Goal: Task Accomplishment & Management: Manage account settings

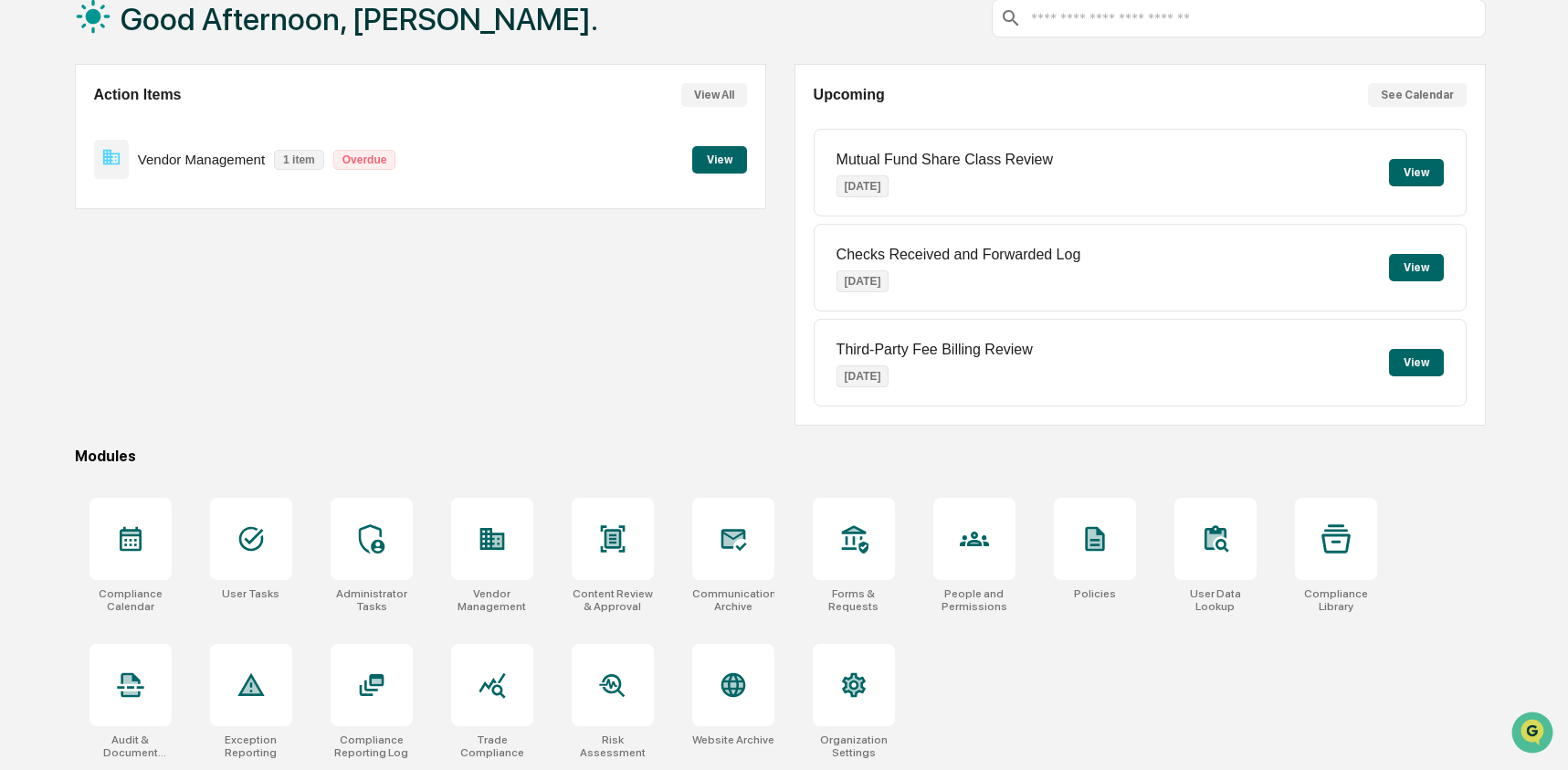
scroll to position [118, 0]
click at [757, 549] on div at bounding box center [733, 538] width 82 height 82
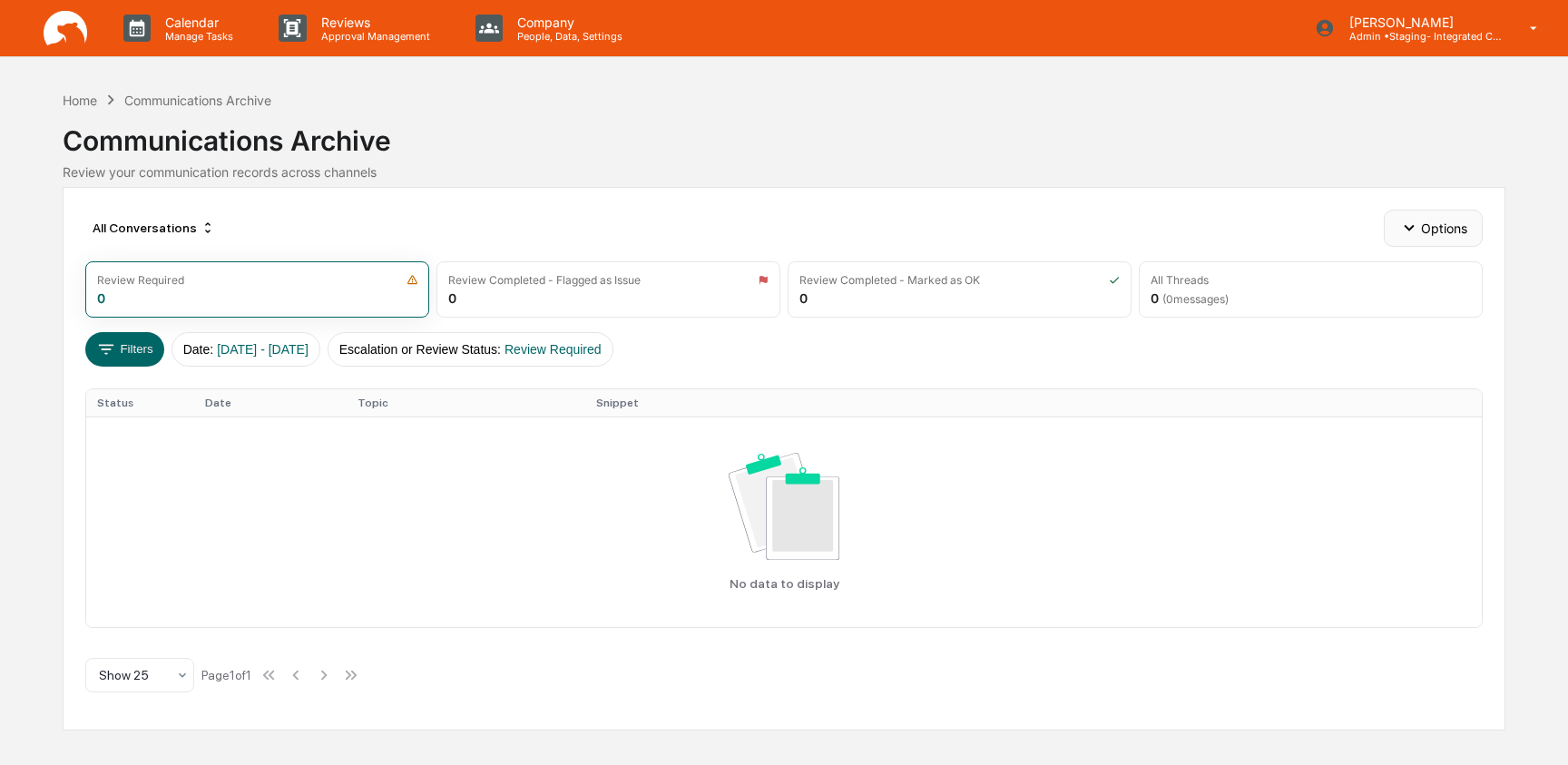
click at [1429, 226] on button "Options" at bounding box center [1433, 227] width 99 height 36
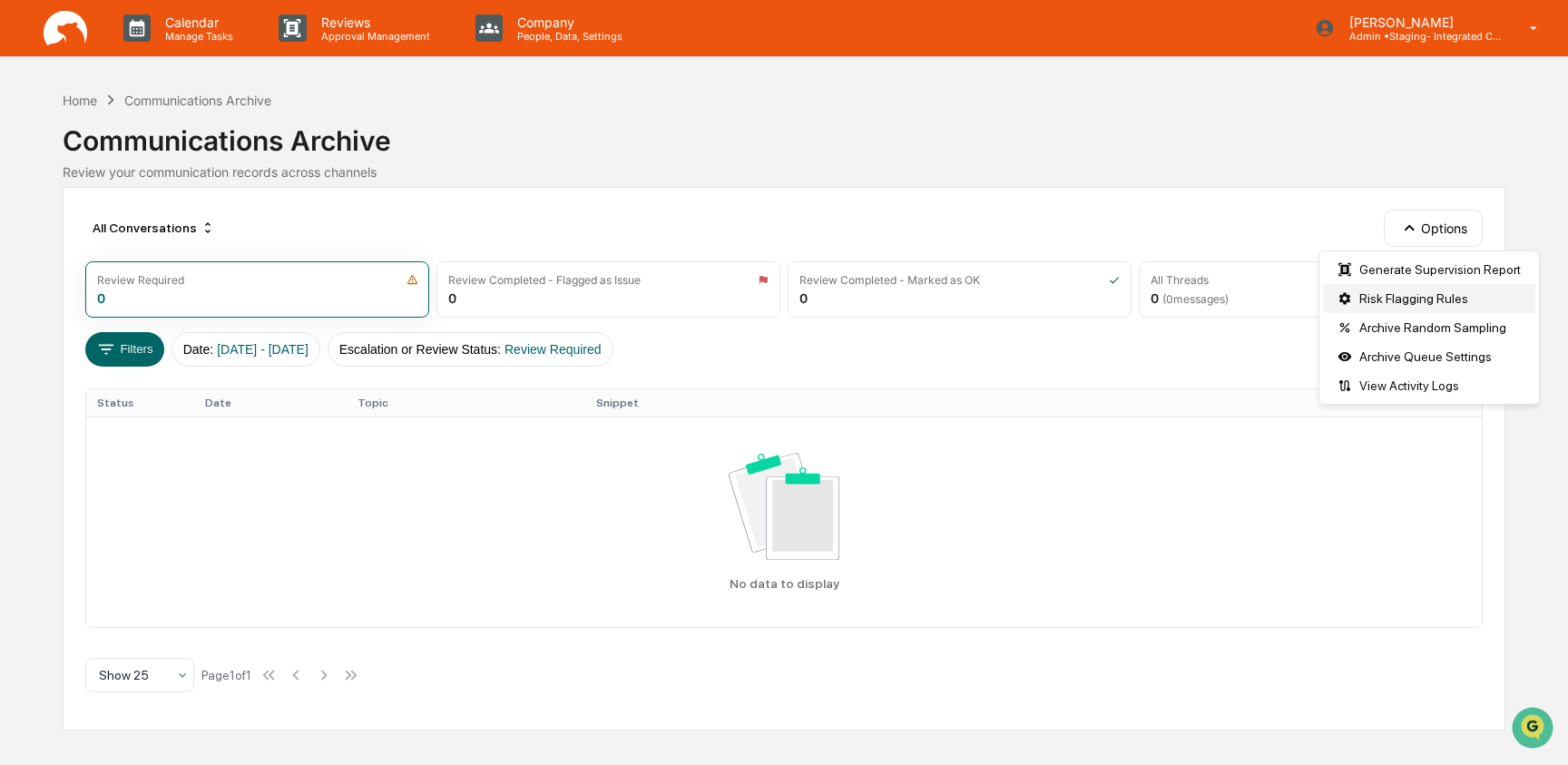
click at [1432, 297] on div "Risk Flagging Rules" at bounding box center [1429, 298] width 212 height 29
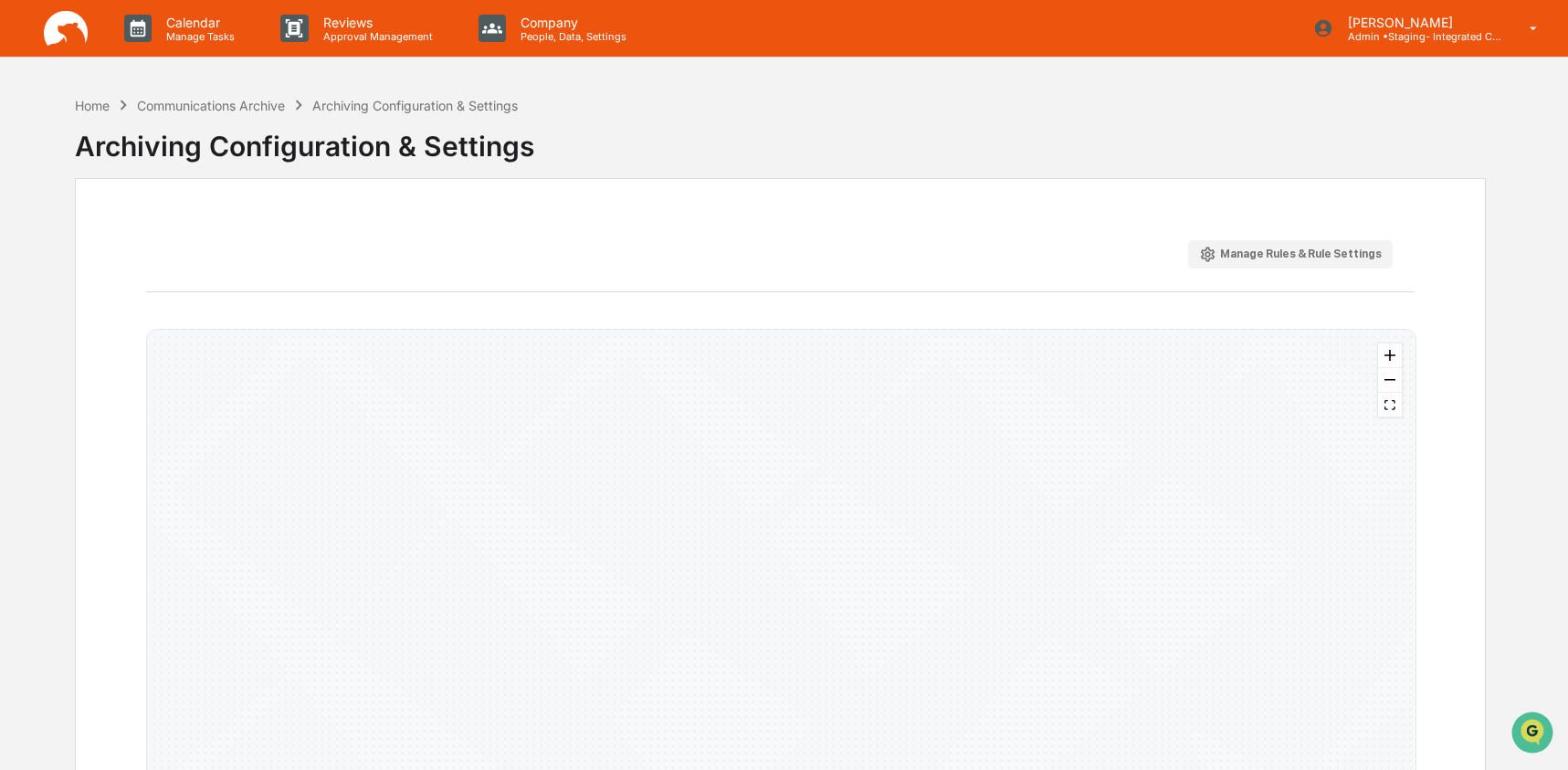
click at [1269, 259] on div "Manage Rules & Rule Settings" at bounding box center [1290, 254] width 183 height 17
click at [1237, 251] on div "Manage Rules & Rule Settings" at bounding box center [1290, 254] width 183 height 17
click at [1207, 250] on icon "button" at bounding box center [1208, 254] width 17 height 17
click at [1330, 255] on div "Manage Rules & Rule Settings" at bounding box center [1290, 254] width 183 height 17
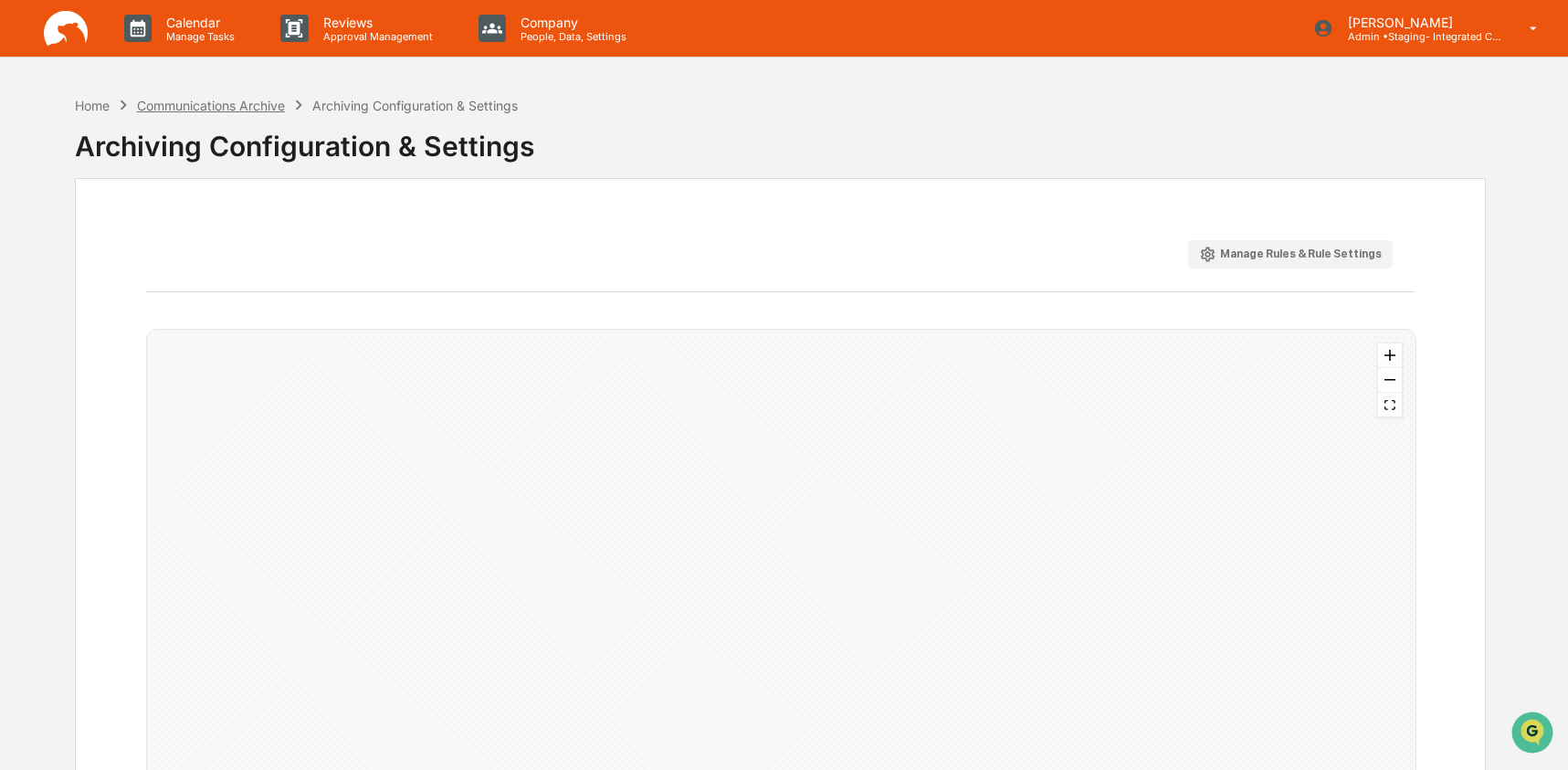
click at [270, 107] on div "Communications Archive" at bounding box center [211, 105] width 148 height 15
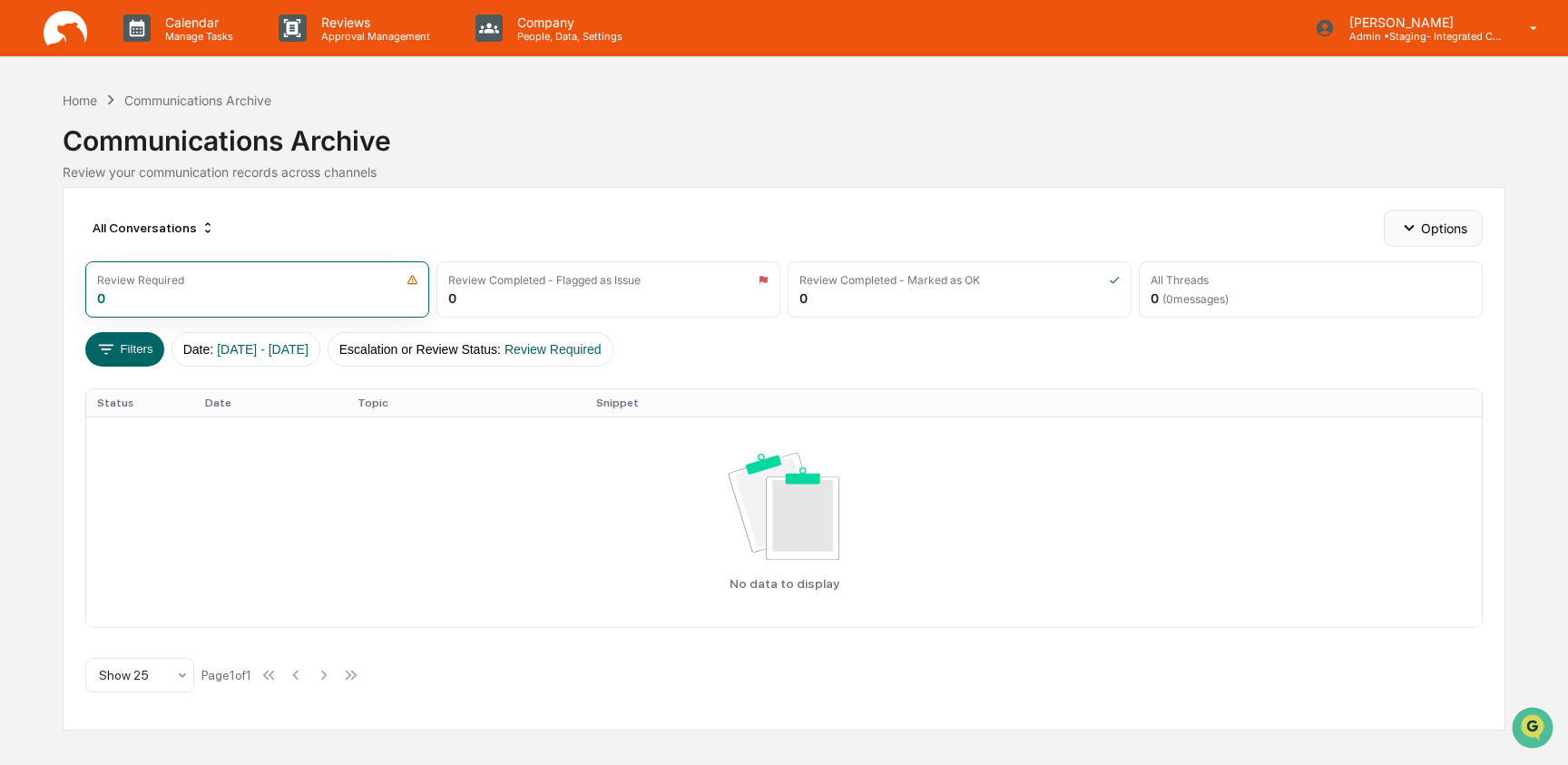
click at [1441, 237] on button "Options" at bounding box center [1433, 227] width 99 height 36
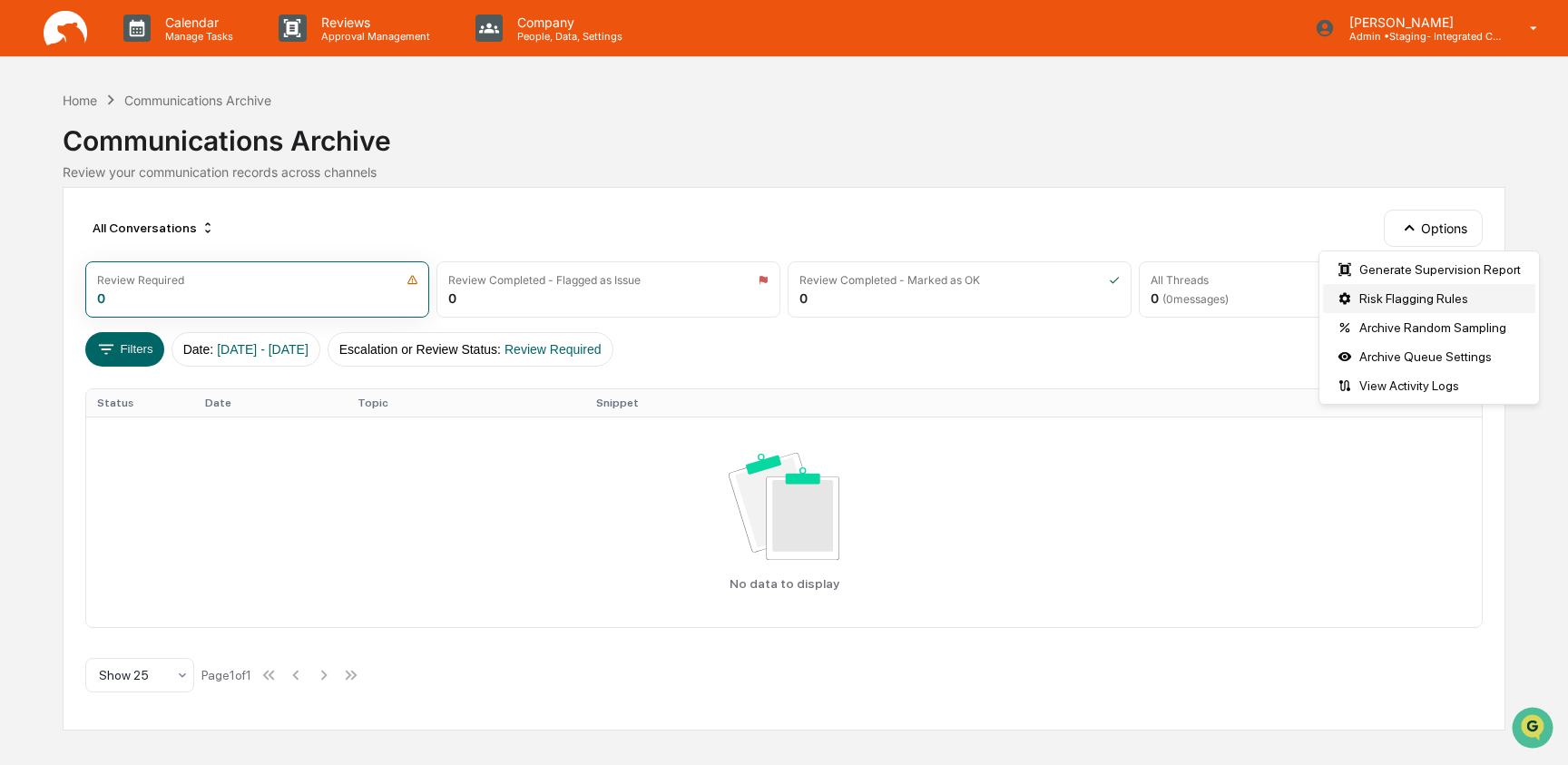
click at [1440, 296] on div "Risk Flagging Rules" at bounding box center [1429, 298] width 212 height 29
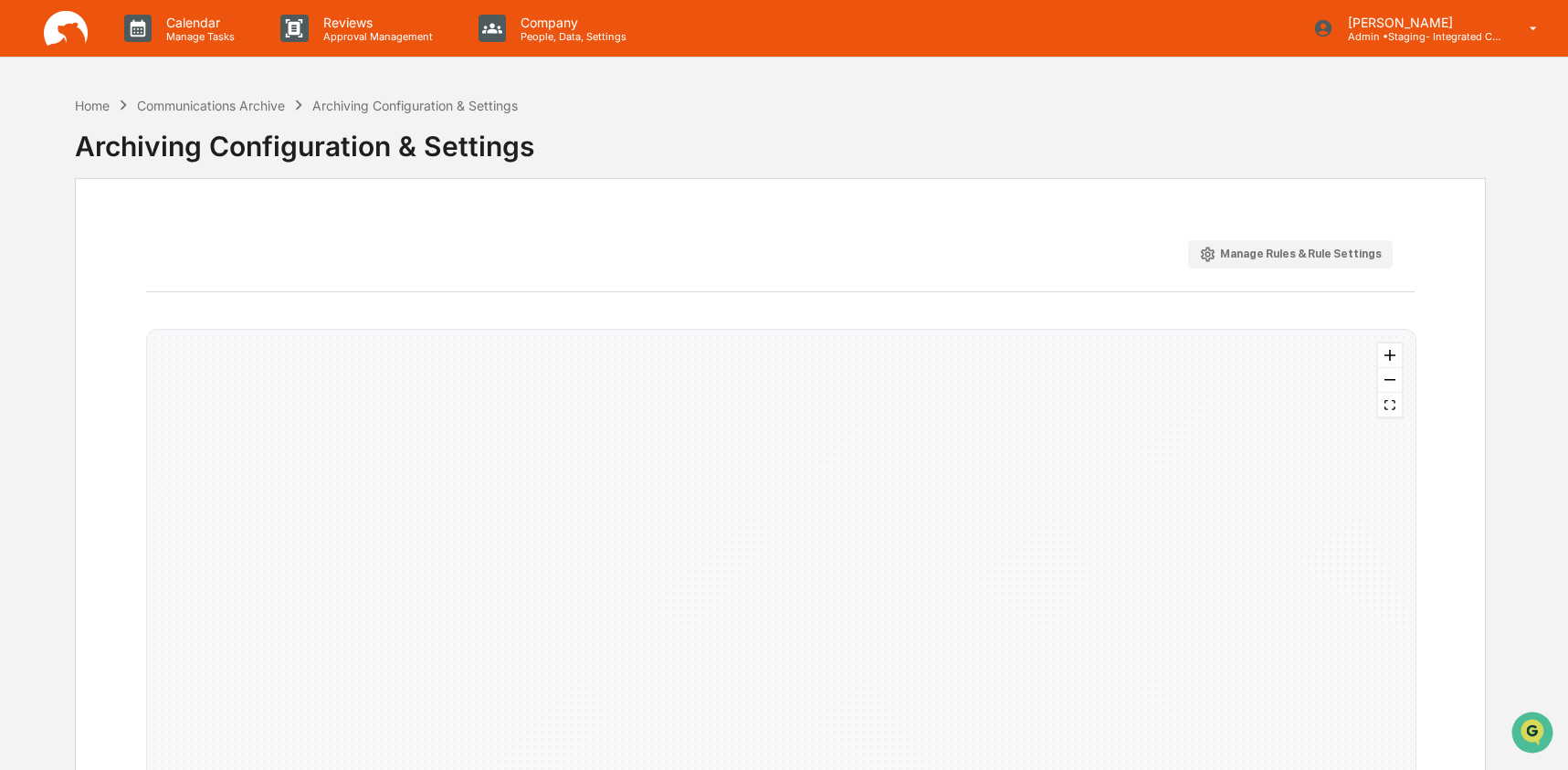
click at [1360, 243] on button "Manage Rules & Rule Settings" at bounding box center [1289, 254] width 204 height 28
click at [1361, 260] on div "Manage Rules & Rule Settings" at bounding box center [1290, 254] width 183 height 17
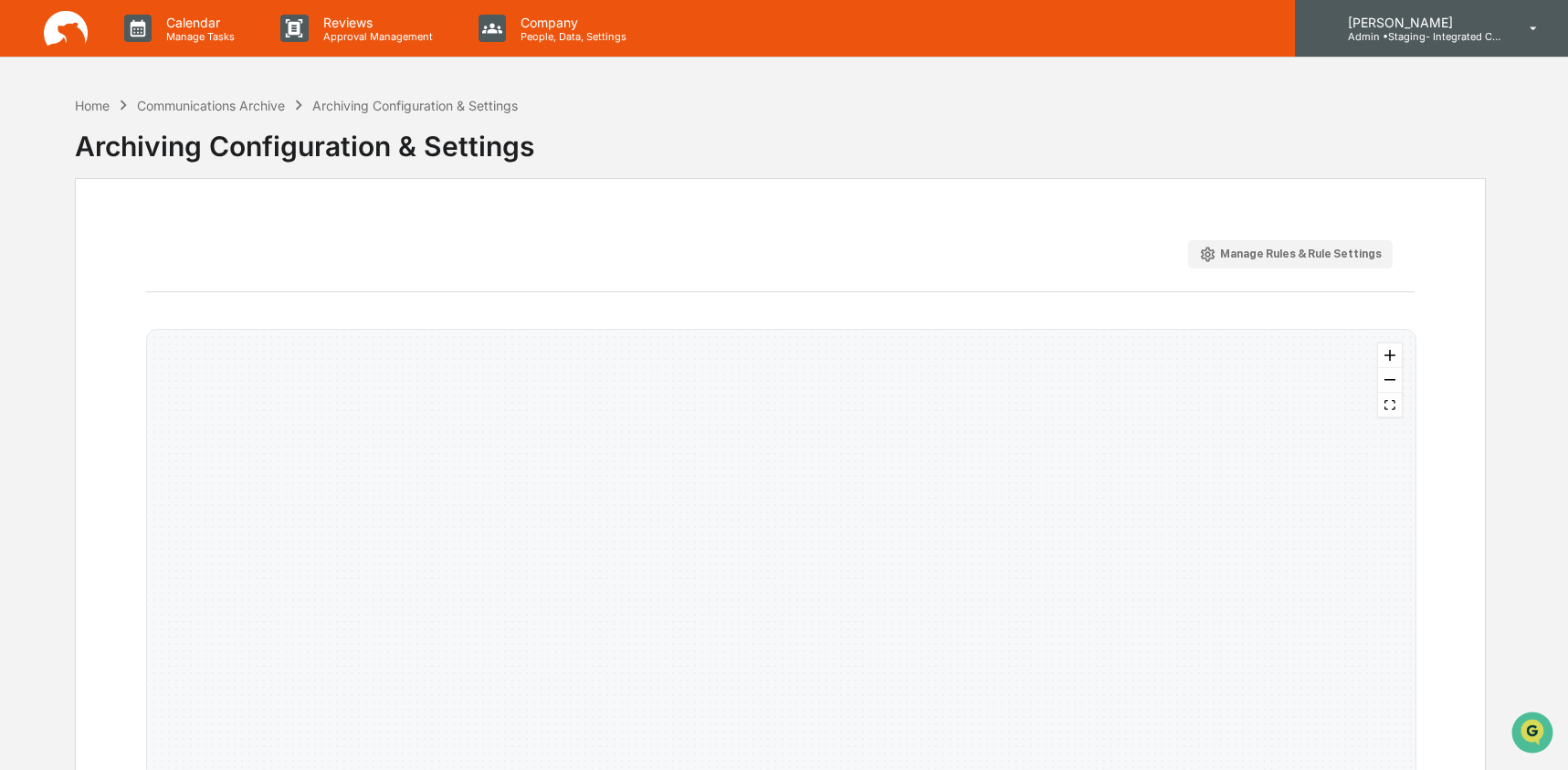
click at [1449, 38] on p "Admin • Staging- Integrated Compliance Advisors" at bounding box center [1418, 37] width 169 height 13
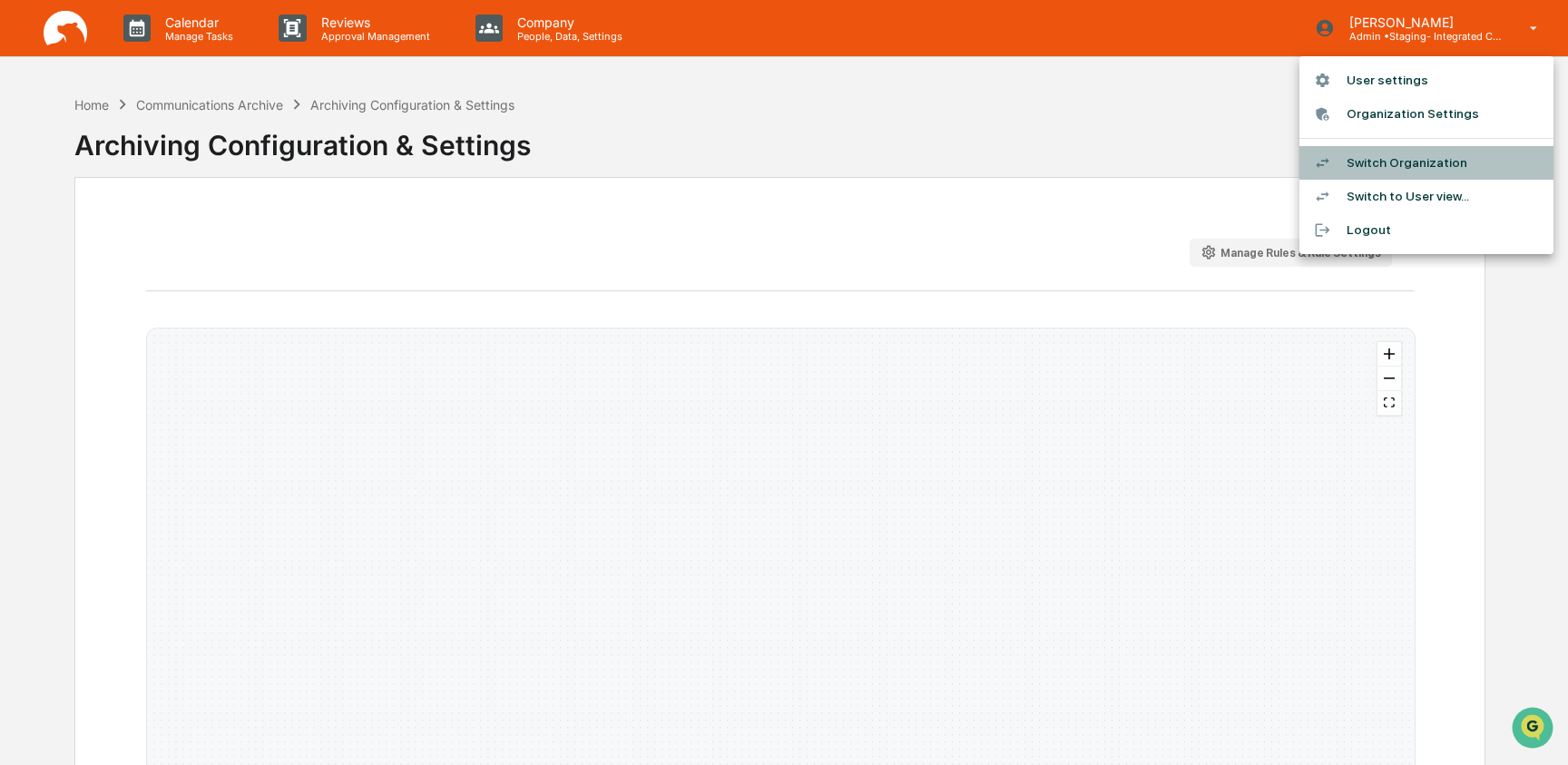
click at [1443, 169] on li "Switch Organization" at bounding box center [1427, 163] width 254 height 34
